Goal: Information Seeking & Learning: Check status

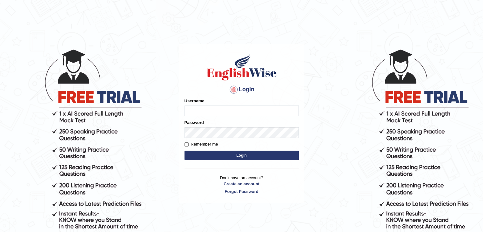
type input "yalineem"
click at [244, 156] on button "Login" at bounding box center [242, 156] width 114 height 10
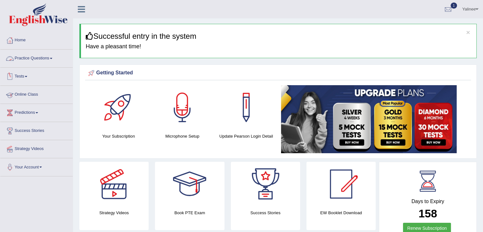
click at [31, 92] on link "Online Class" at bounding box center [36, 94] width 72 height 16
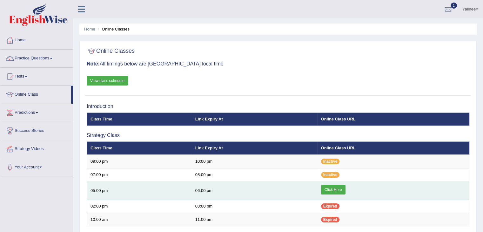
click at [333, 188] on link "Click Here" at bounding box center [333, 190] width 24 height 10
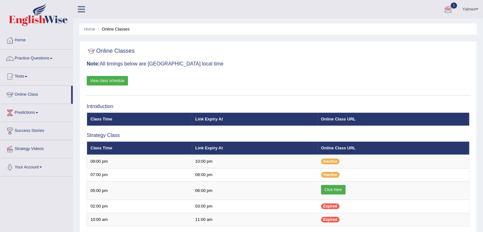
click at [446, 10] on div at bounding box center [449, 10] width 10 height 10
click at [398, 28] on link "PEW1 Sep 1, 2025 Exam evaluated" at bounding box center [410, 28] width 88 height 13
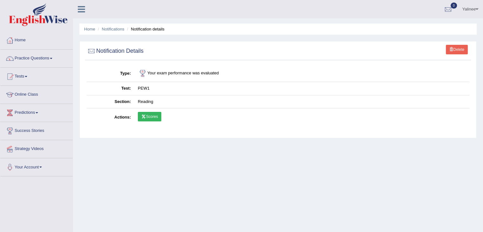
click at [151, 117] on link "Scores" at bounding box center [150, 117] width 24 height 10
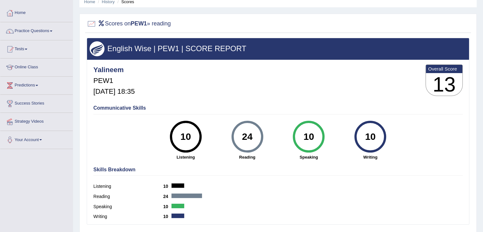
scroll to position [27, 0]
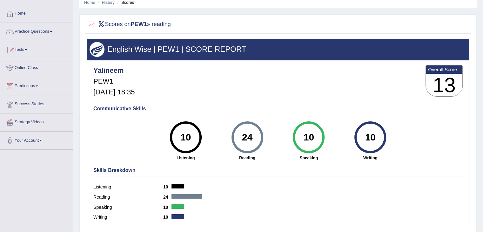
click at [435, 215] on div "Writing 10" at bounding box center [278, 218] width 370 height 10
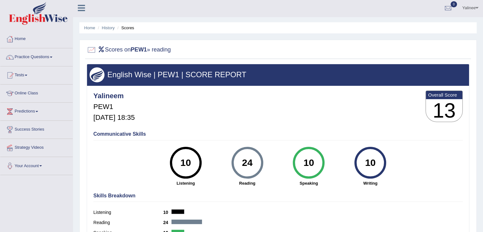
scroll to position [0, 0]
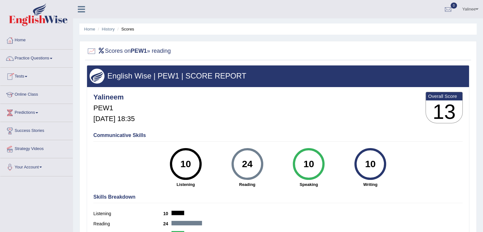
click at [18, 75] on link "Tests" at bounding box center [36, 76] width 72 height 16
click at [18, 75] on link "Tests" at bounding box center [35, 76] width 71 height 16
click at [27, 76] on span at bounding box center [26, 76] width 3 height 1
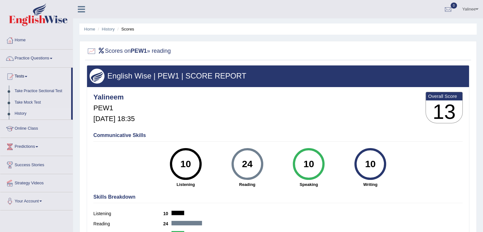
click at [19, 113] on link "History" at bounding box center [41, 113] width 59 height 11
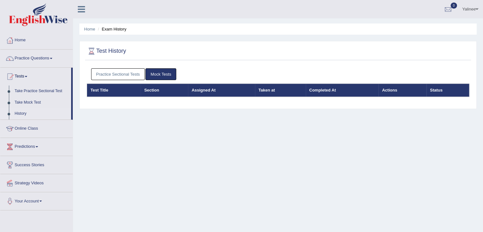
click at [117, 72] on link "Practice Sectional Tests" at bounding box center [118, 74] width 54 height 12
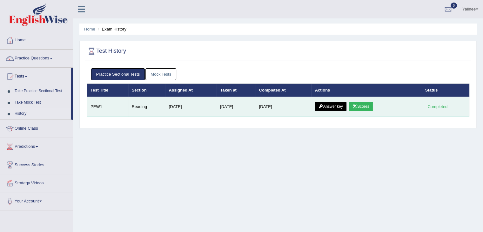
click at [335, 105] on link "Answer key" at bounding box center [330, 107] width 31 height 10
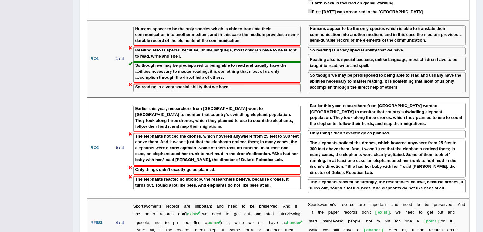
scroll to position [745, 0]
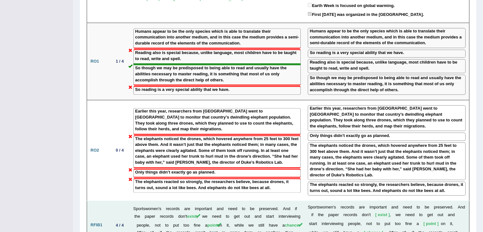
click at [442, 216] on td "S p o r t s w o m e n ' s r e c o r d s a r e i m p o r t a n t a n d n e e d t…" at bounding box center [387, 225] width 165 height 49
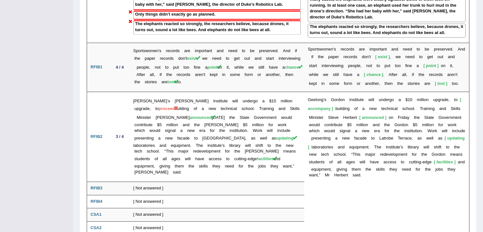
scroll to position [904, 0]
